Goal: Navigation & Orientation: Find specific page/section

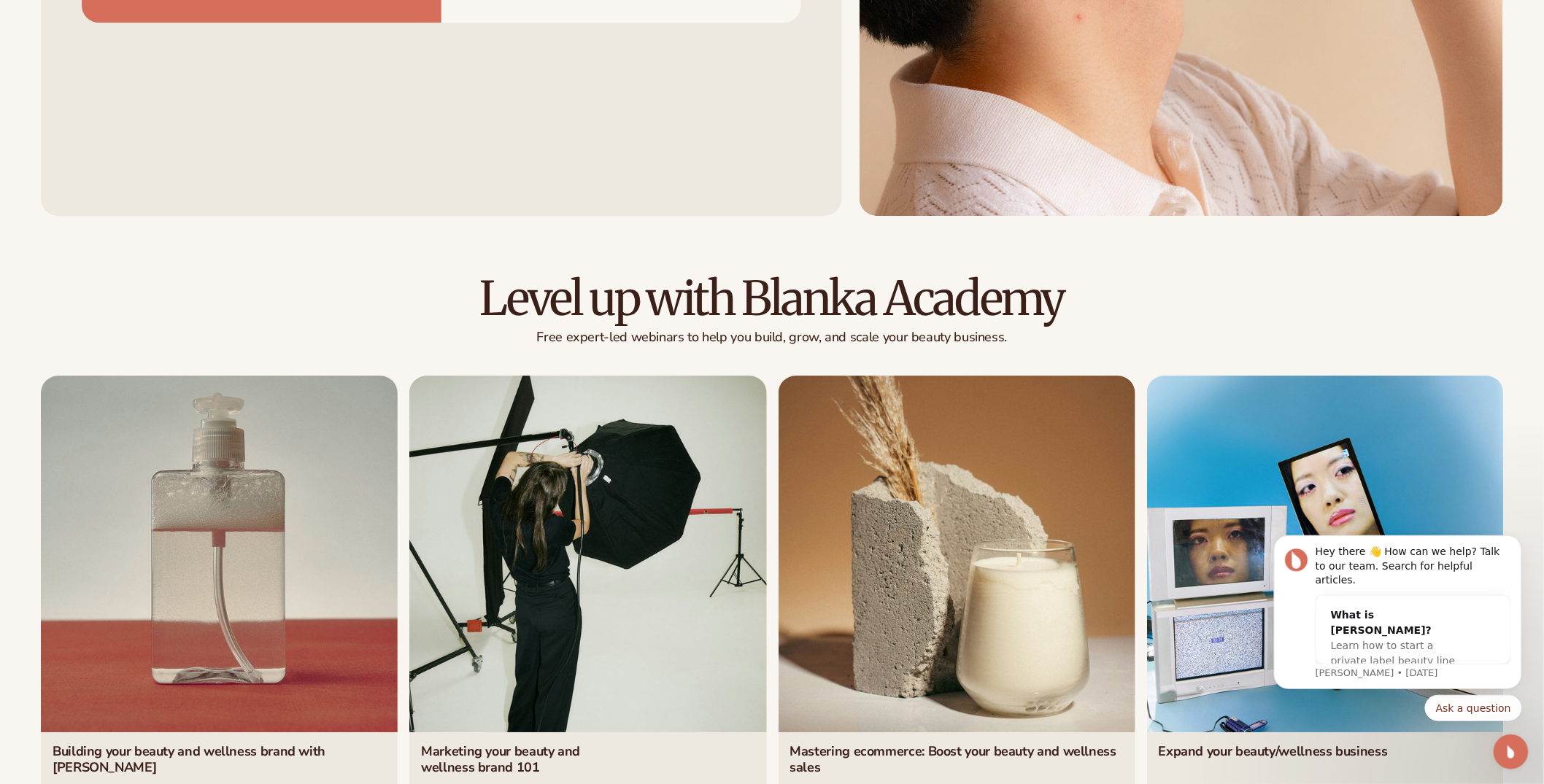
scroll to position [6539, 0]
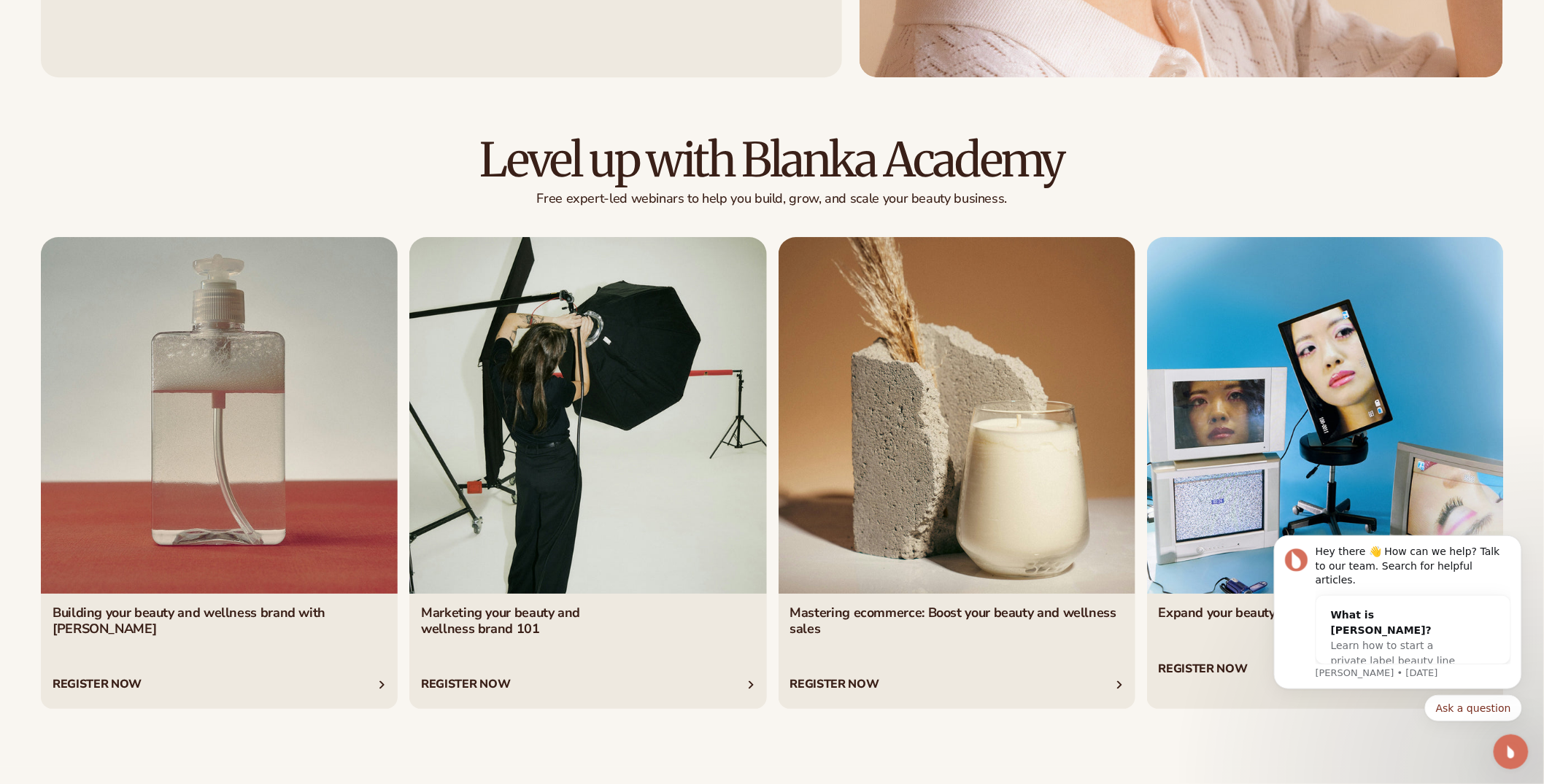
click at [877, 431] on link "3 / 4" at bounding box center [957, 473] width 357 height 473
click at [666, 449] on link "2 / 4" at bounding box center [588, 473] width 357 height 473
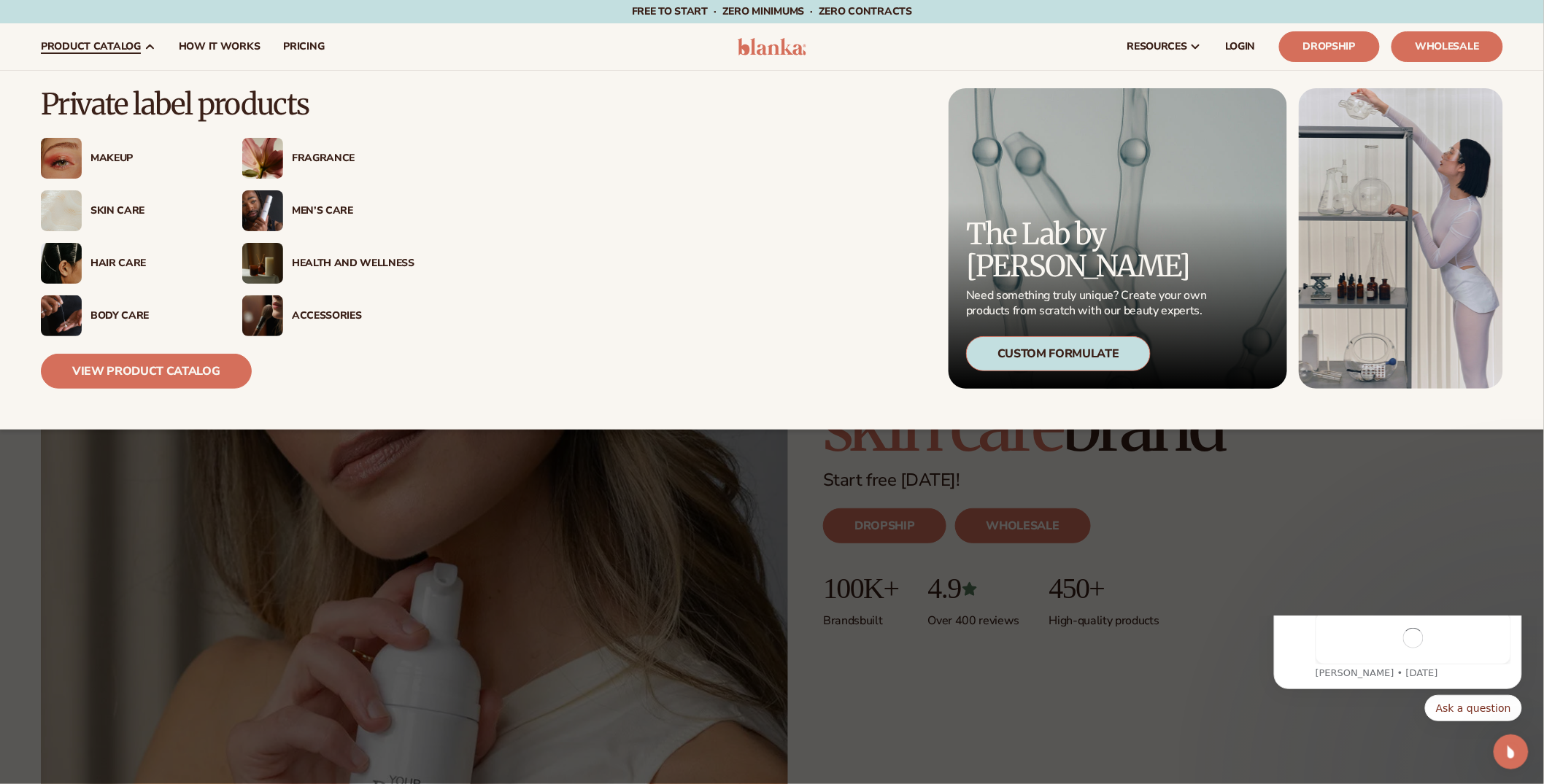
click at [114, 48] on span "product catalog" at bounding box center [91, 47] width 100 height 12
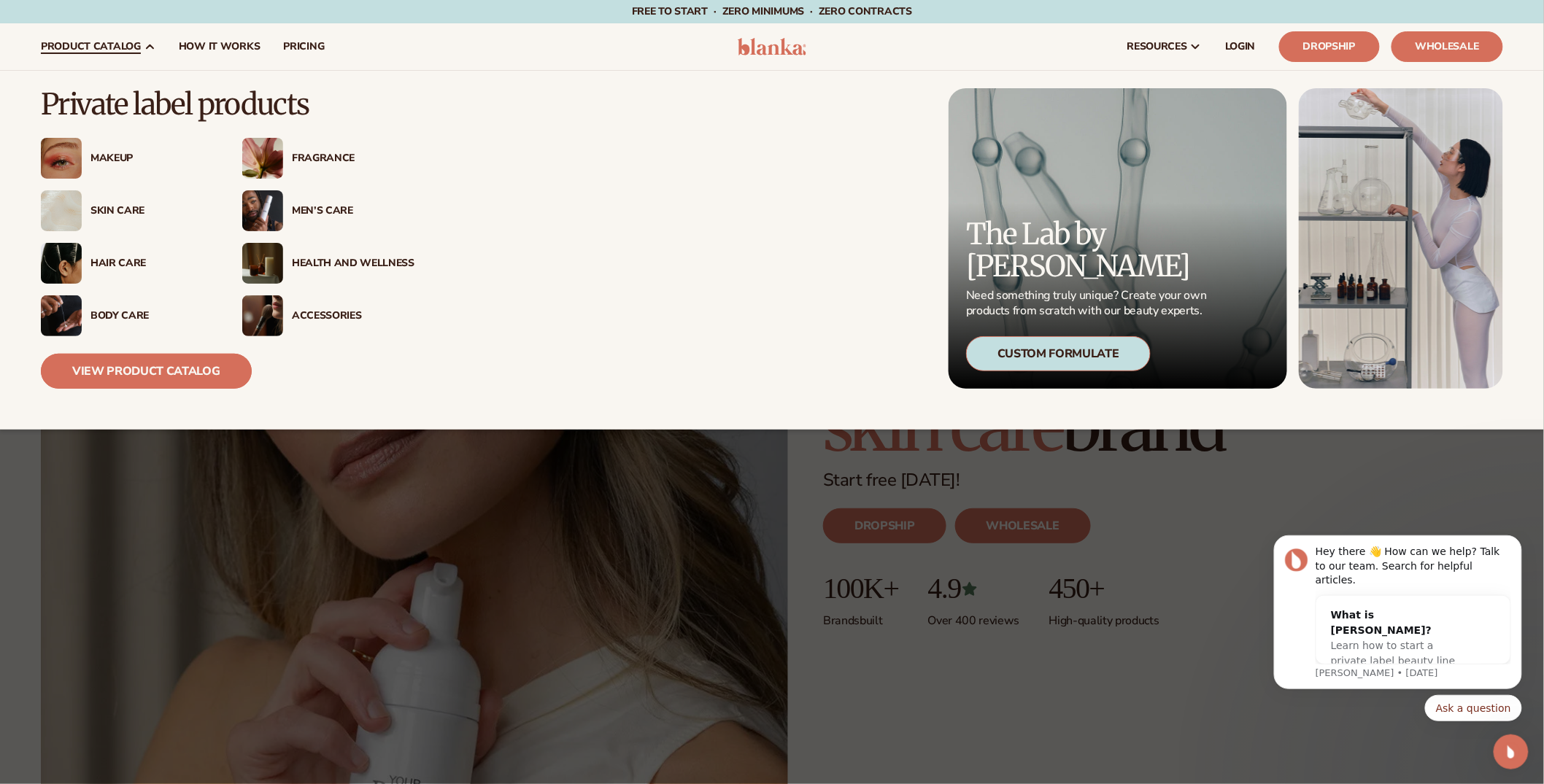
click at [117, 361] on link "View Product Catalog" at bounding box center [146, 371] width 211 height 35
